Goal: Task Accomplishment & Management: Manage account settings

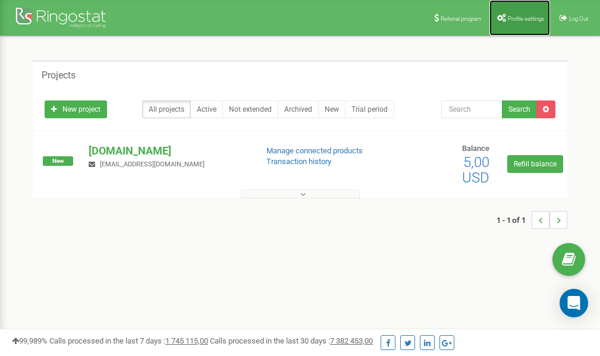
click at [516, 16] on span "Profile settings" at bounding box center [526, 18] width 36 height 7
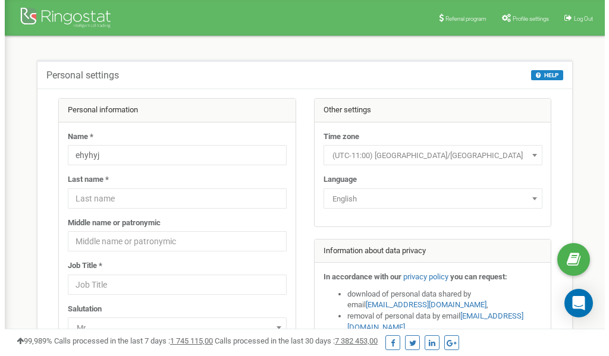
scroll to position [59, 0]
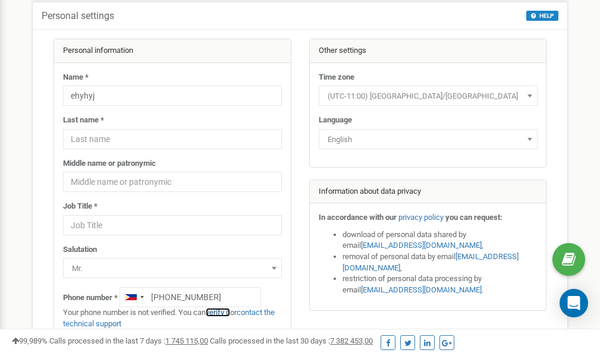
click at [226, 312] on link "verify it" at bounding box center [218, 312] width 24 height 9
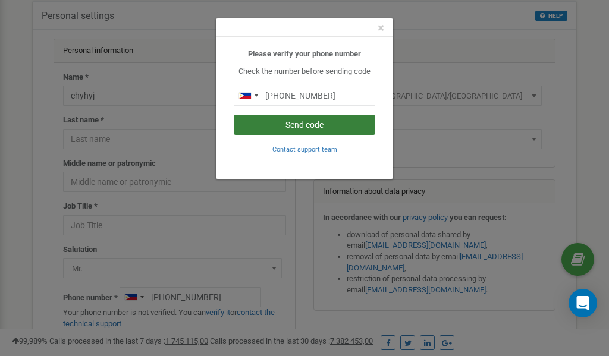
click at [330, 127] on button "Send code" at bounding box center [305, 125] width 142 height 20
